Goal: Check status: Check status

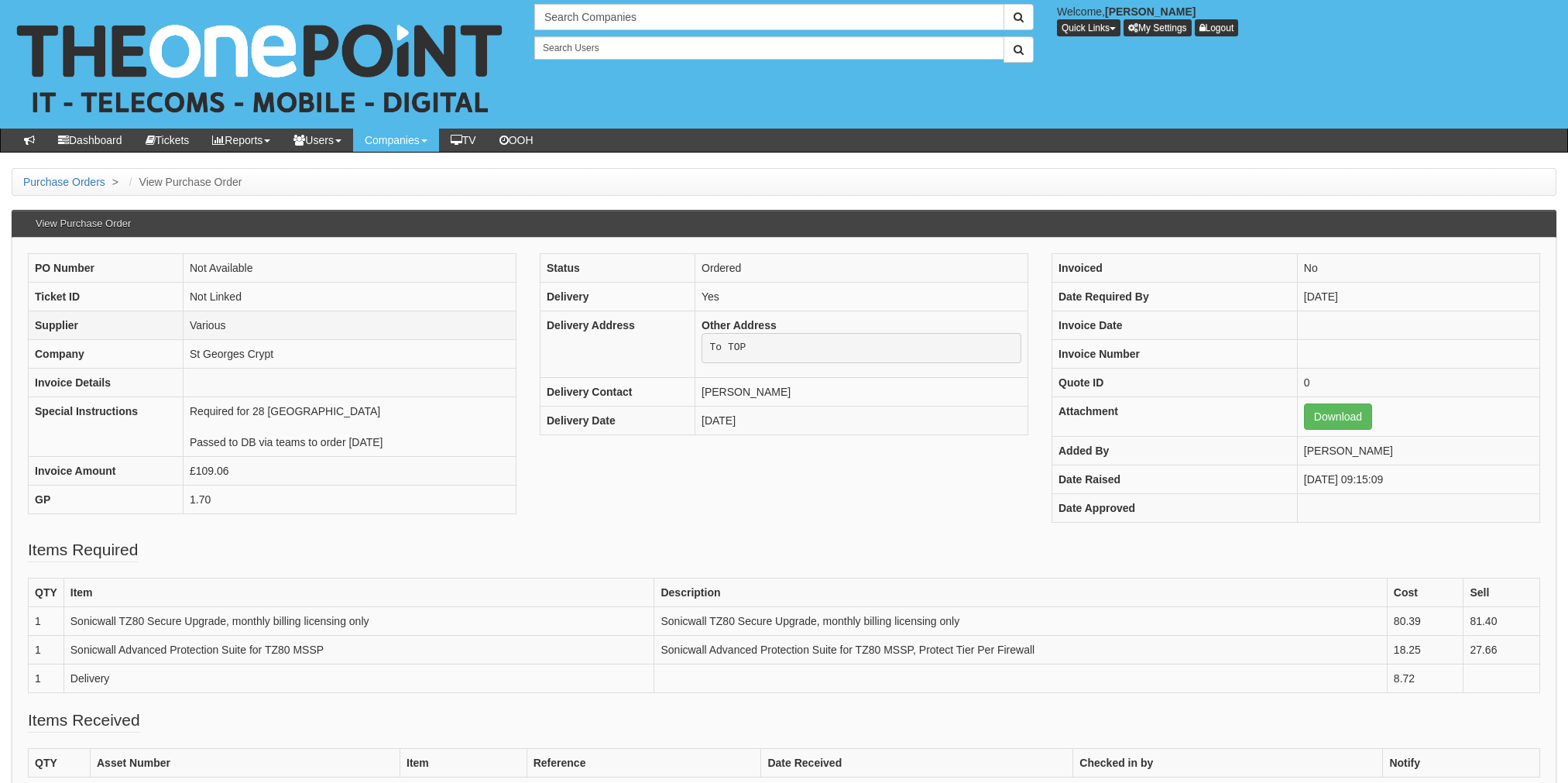
scroll to position [77, 0]
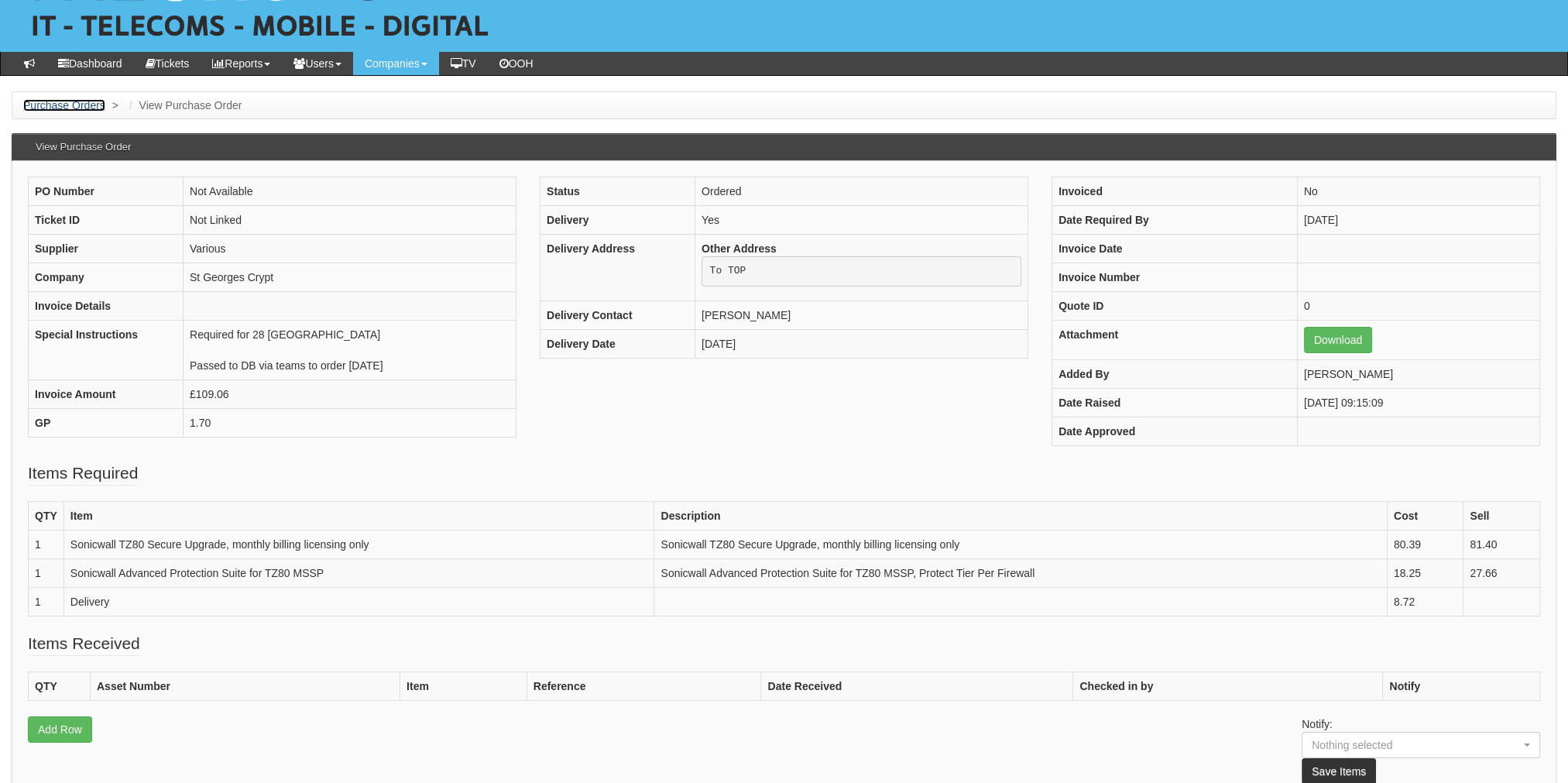
click at [95, 109] on link "Purchase Orders" at bounding box center [64, 105] width 82 height 12
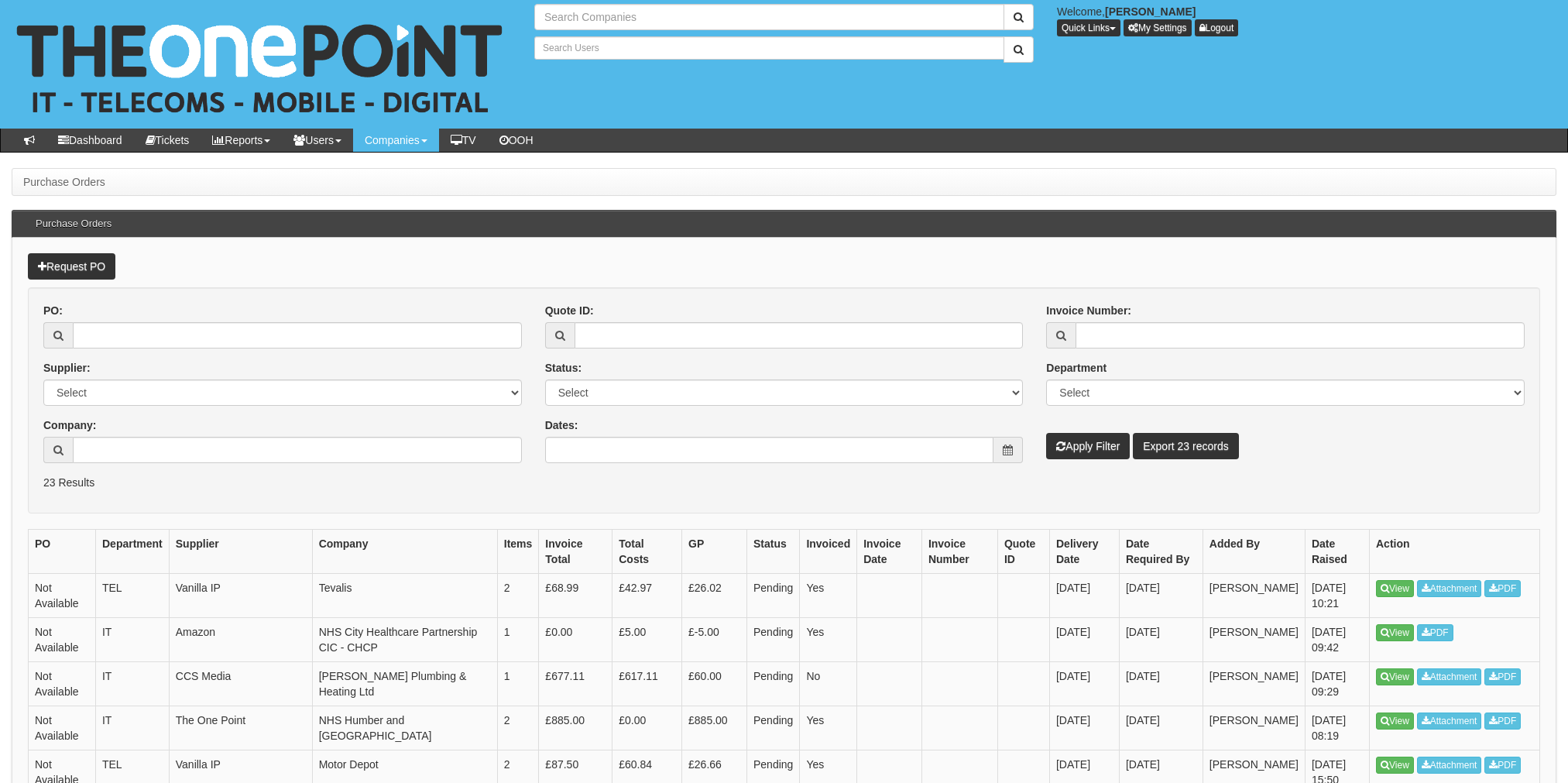
type input "Search Companies"
type input "Search Users"
click at [131, 334] on input "PO:" at bounding box center [298, 336] width 450 height 26
paste input "ITAUG25-19377"
type input "ITAUG25-19377"
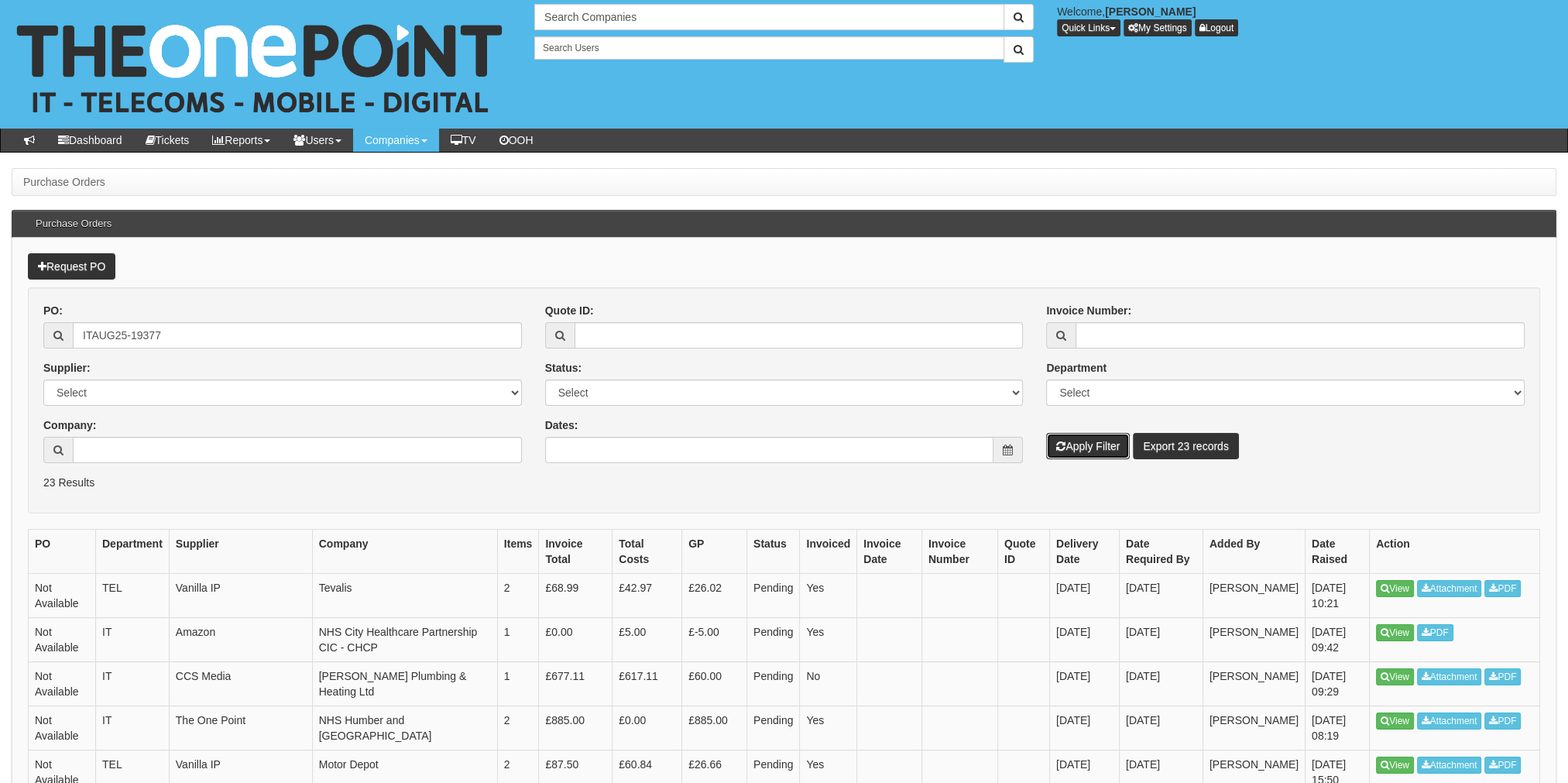
click at [1109, 451] on button "Apply Filter" at bounding box center [1088, 447] width 84 height 26
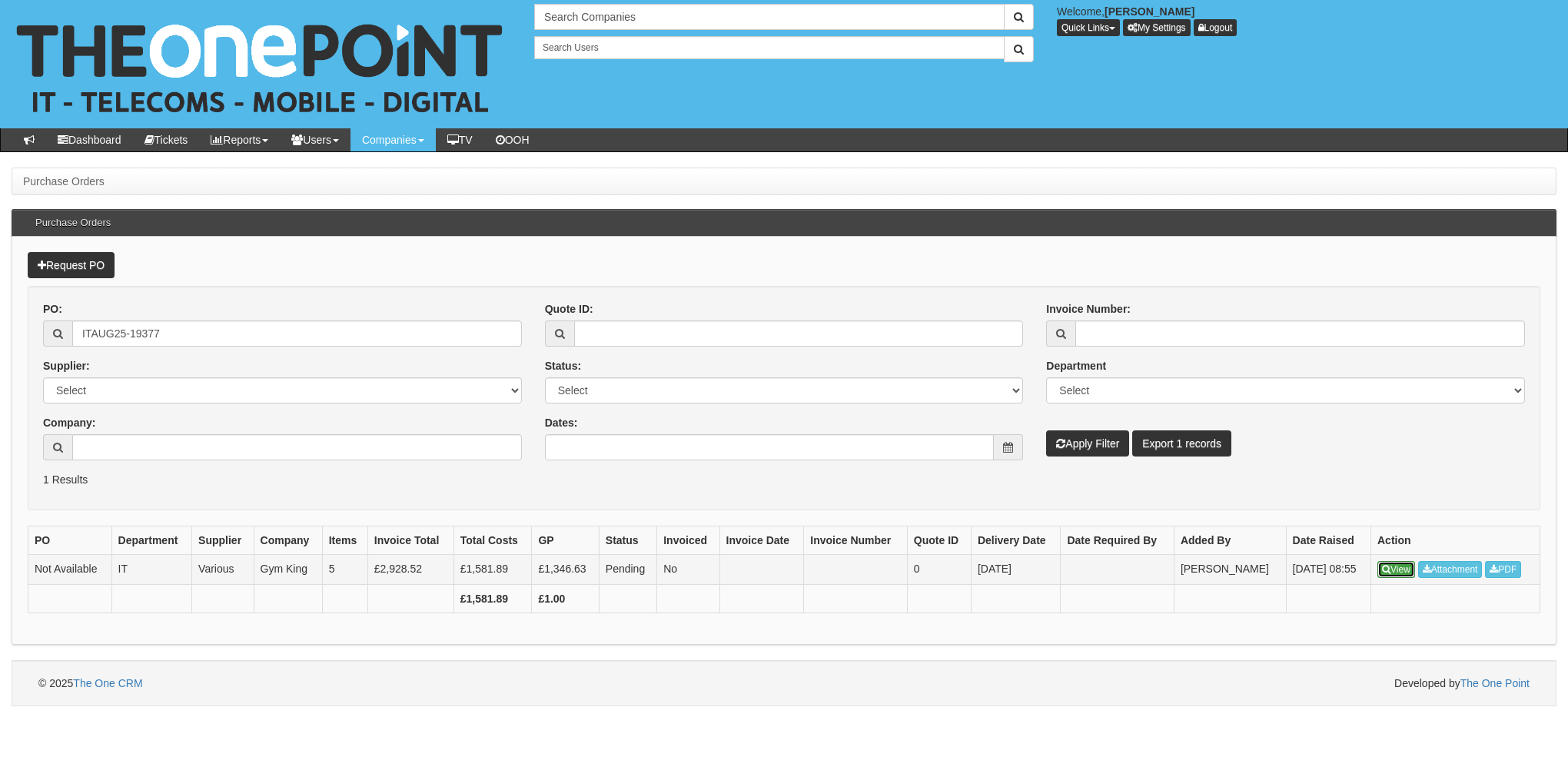
click at [1398, 569] on link "View" at bounding box center [1396, 569] width 38 height 17
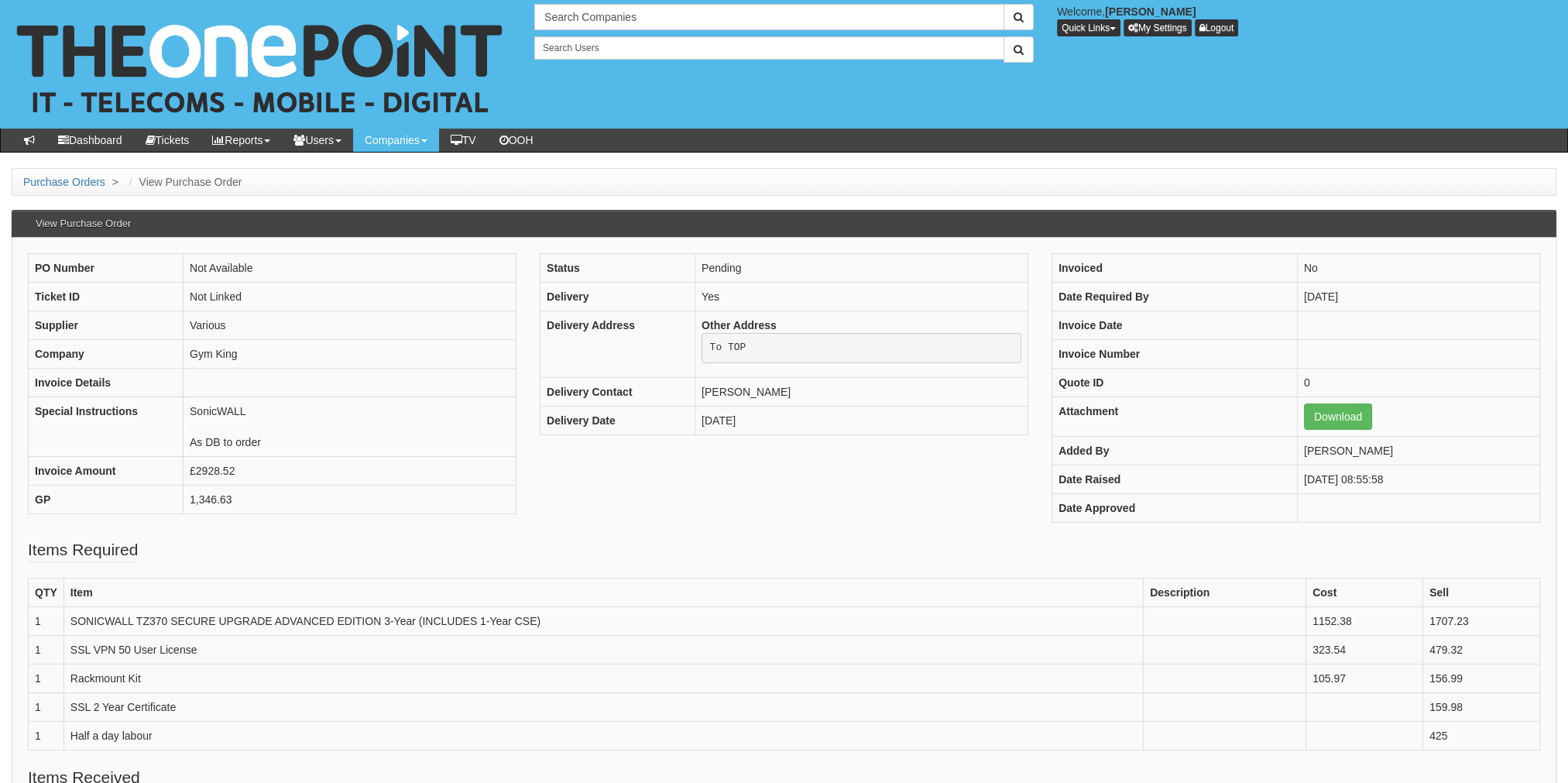
scroll to position [78, 0]
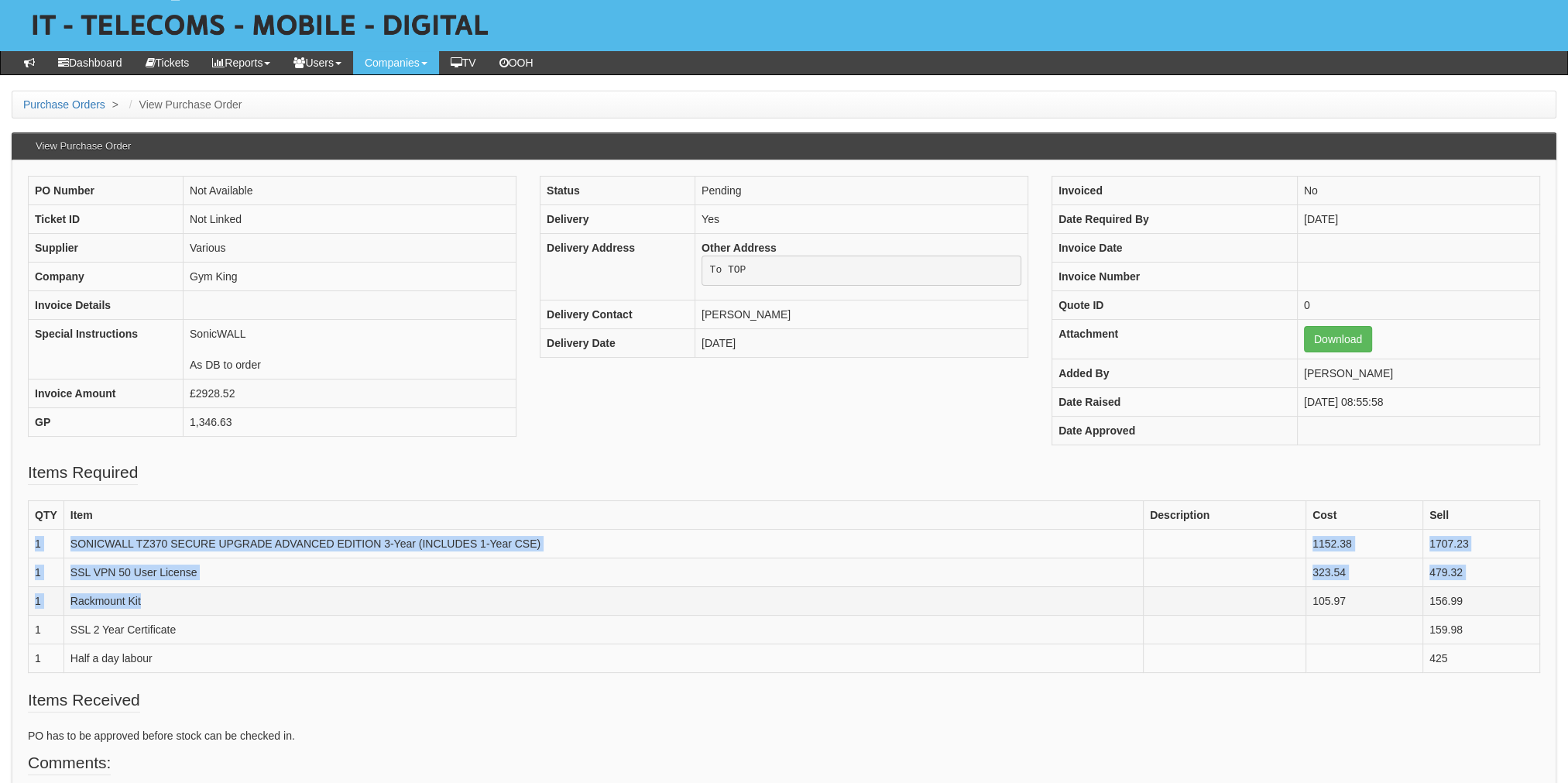
drag, startPoint x: 30, startPoint y: 540, endPoint x: 1167, endPoint y: 604, distance: 1138.8
click at [1167, 604] on tbody "QTY Item Description Cost Sell 1 SONICWALL TZ370 SECURE UPGRADE ADVANCED EDITIO…" at bounding box center [784, 586] width 1511 height 172
click at [509, 581] on td "SSL VPN 50 User License" at bounding box center [603, 571] width 1080 height 29
drag, startPoint x: 33, startPoint y: 532, endPoint x: 1468, endPoint y: 602, distance: 1436.7
click at [1468, 602] on tbody "QTY Item Description Cost Sell 1 SONICWALL TZ370 SECURE UPGRADE ADVANCED EDITIO…" at bounding box center [784, 586] width 1511 height 172
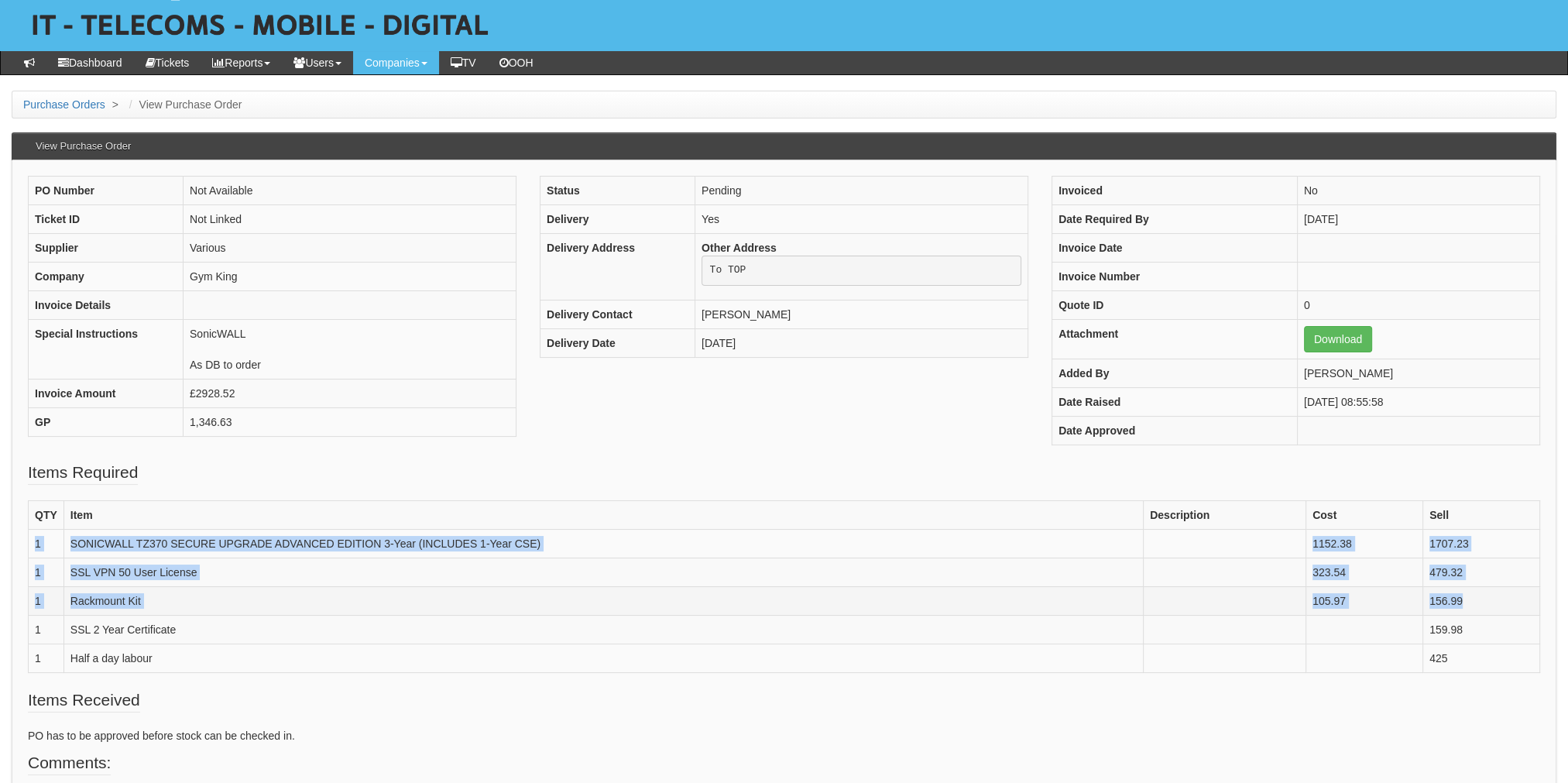
copy tbody "1 SONICWALL TZ370 SECURE UPGRADE ADVANCED EDITION 3-Year (INCLUDES 1-Year CSE) …"
